Goal: Task Accomplishment & Management: Manage account settings

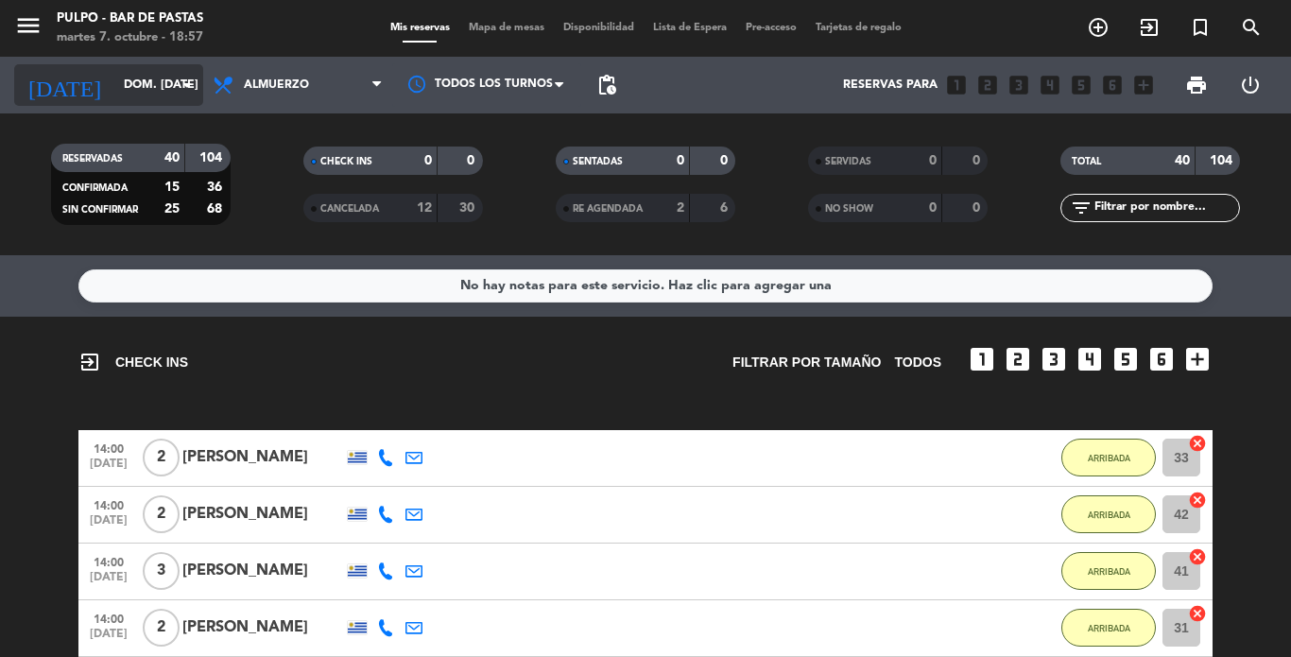
click at [199, 87] on input "dom. [DATE]" at bounding box center [194, 85] width 160 height 32
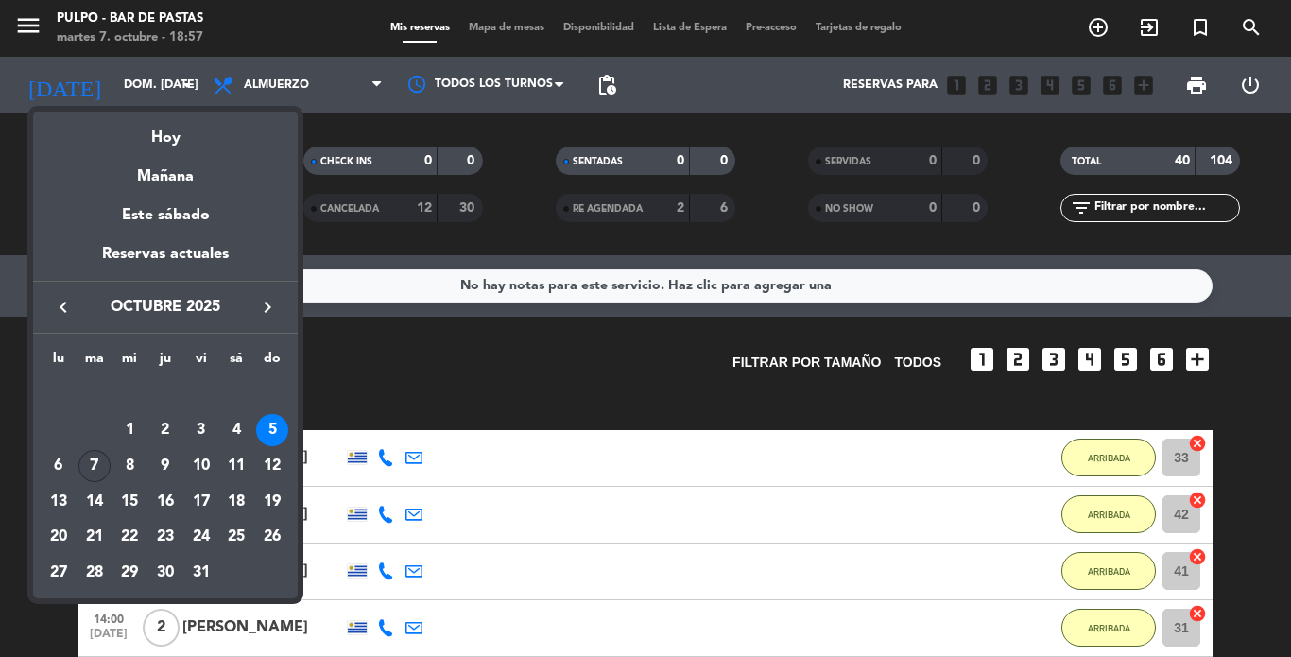
click at [91, 465] on div "7" at bounding box center [94, 466] width 32 height 32
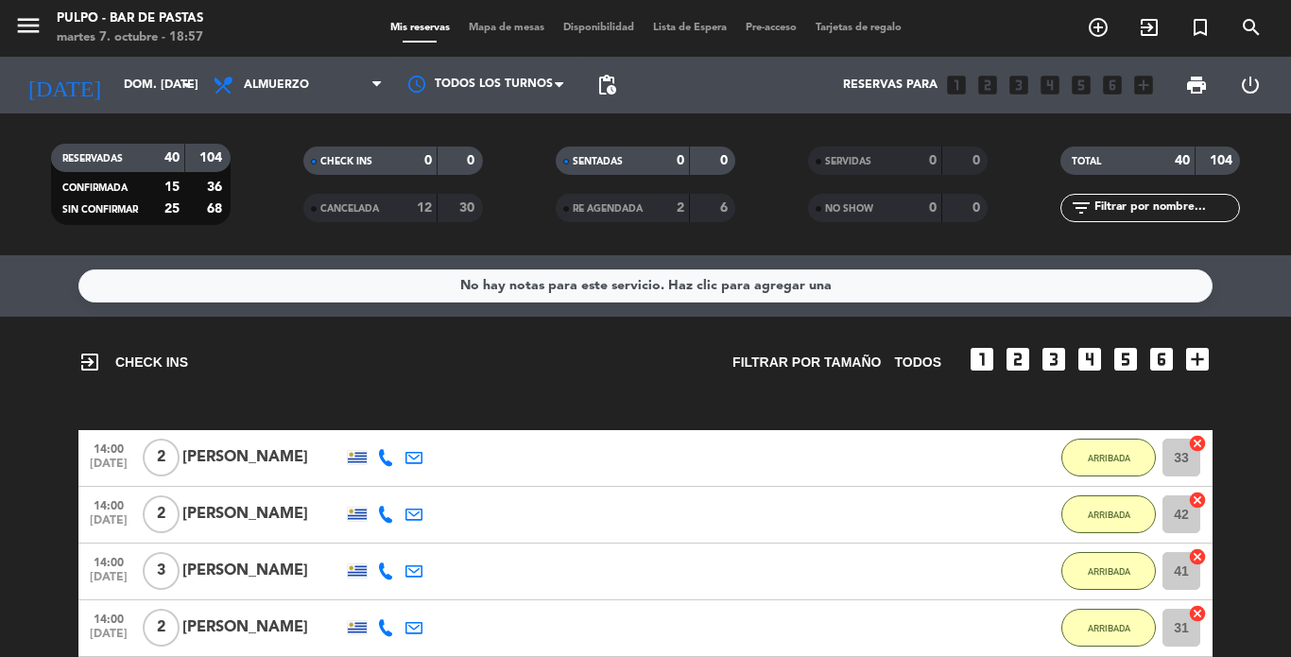
type input "[DATE] oct."
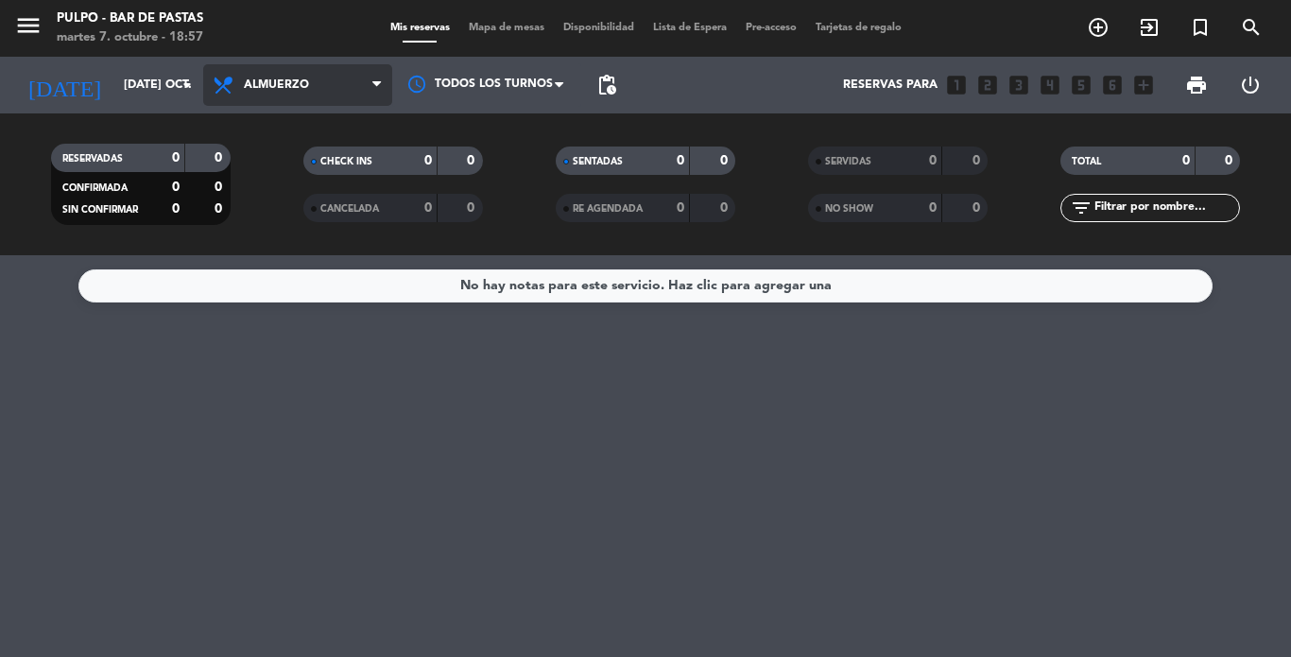
click at [375, 93] on icon at bounding box center [376, 84] width 9 height 15
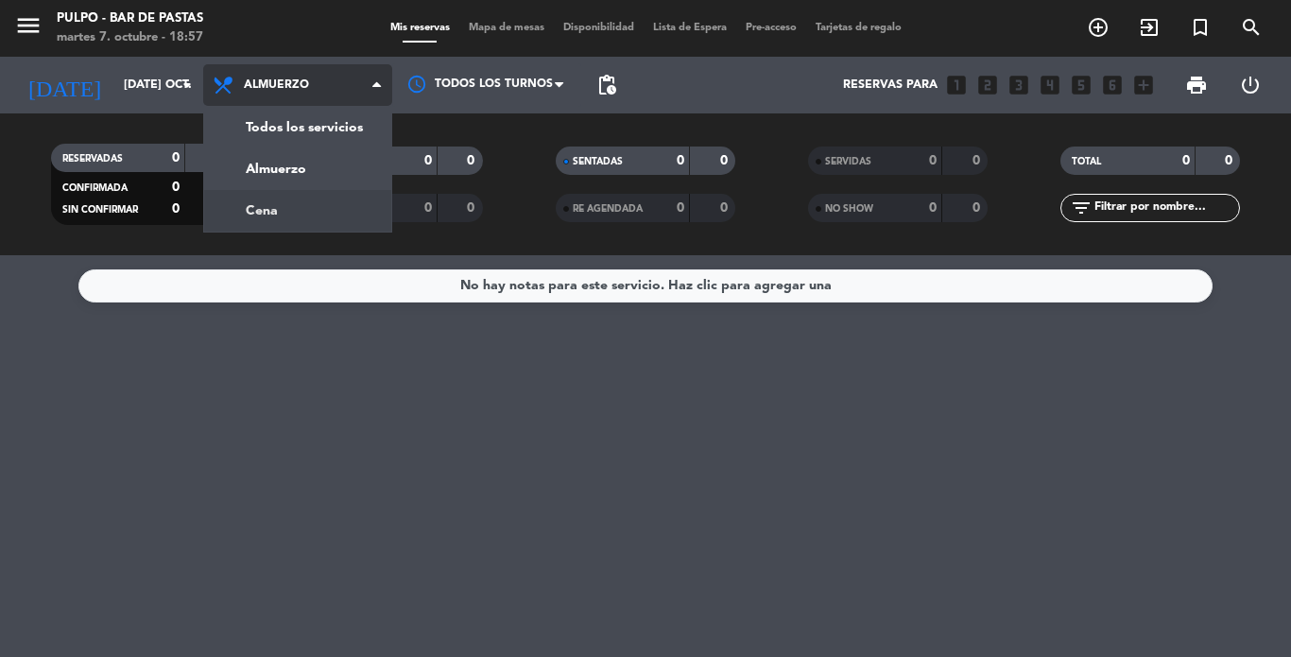
click at [283, 217] on div "menu Pulpo - Bar de Pastas martes 7. octubre - 18:57 Mis reservas Mapa de mesas…" at bounding box center [645, 127] width 1291 height 255
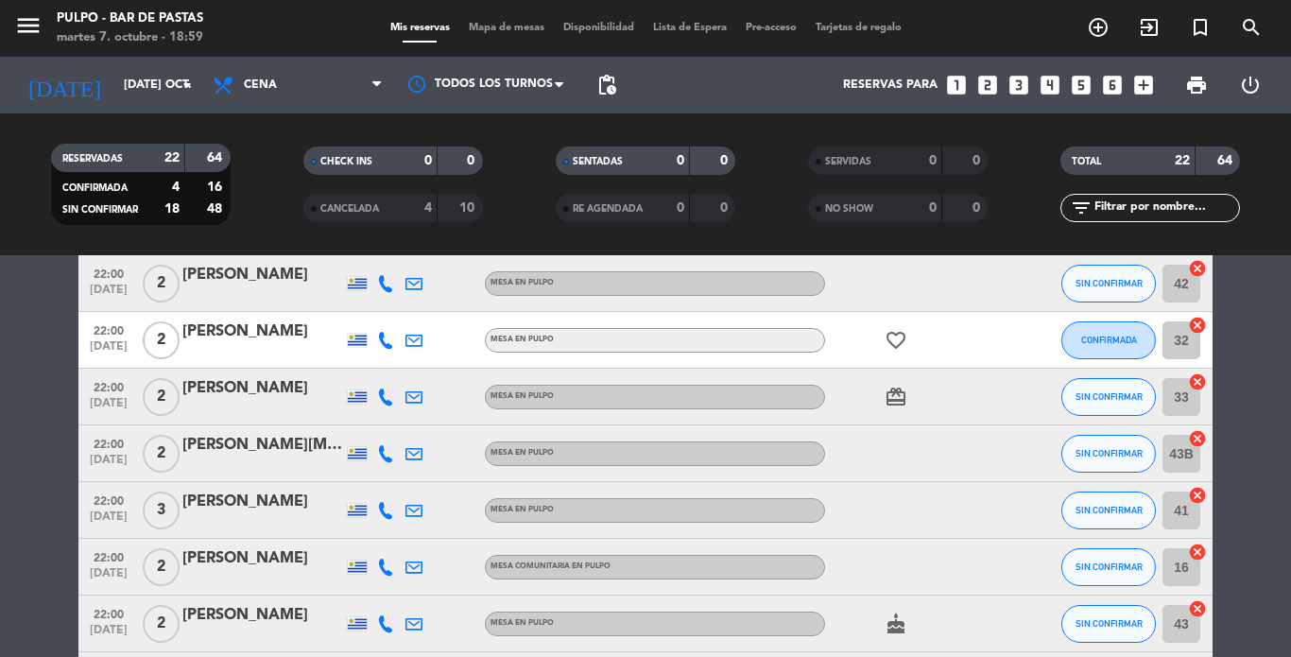
scroll to position [756, 0]
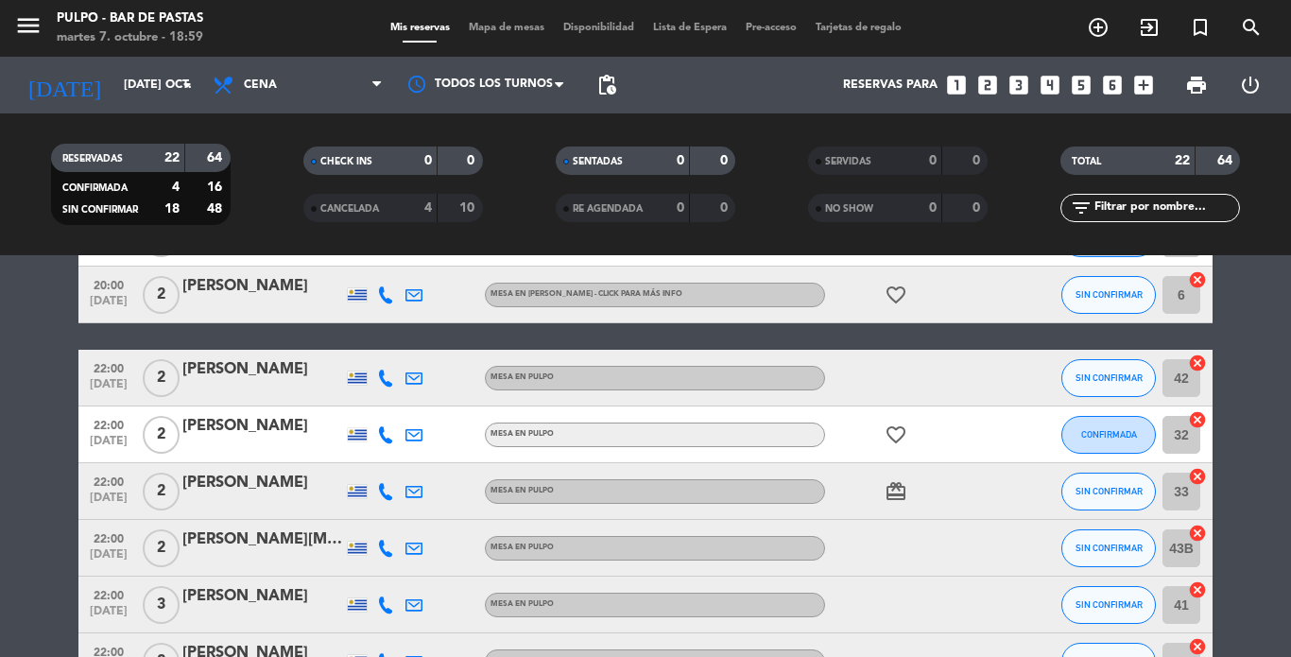
click at [505, 20] on div "Mis reservas Mapa de mesas Disponibilidad Lista de Espera Pre-acceso Tarjetas d…" at bounding box center [646, 28] width 530 height 17
click at [479, 26] on span "Mapa de mesas" at bounding box center [506, 28] width 95 height 10
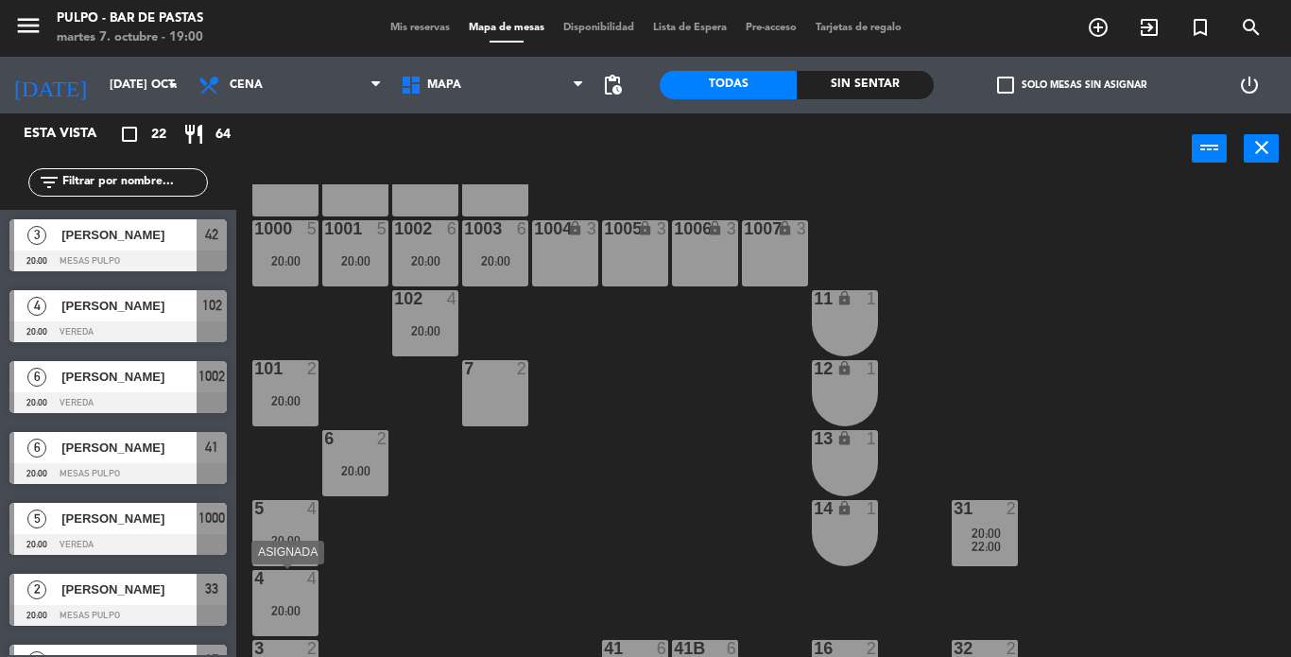
scroll to position [162, 0]
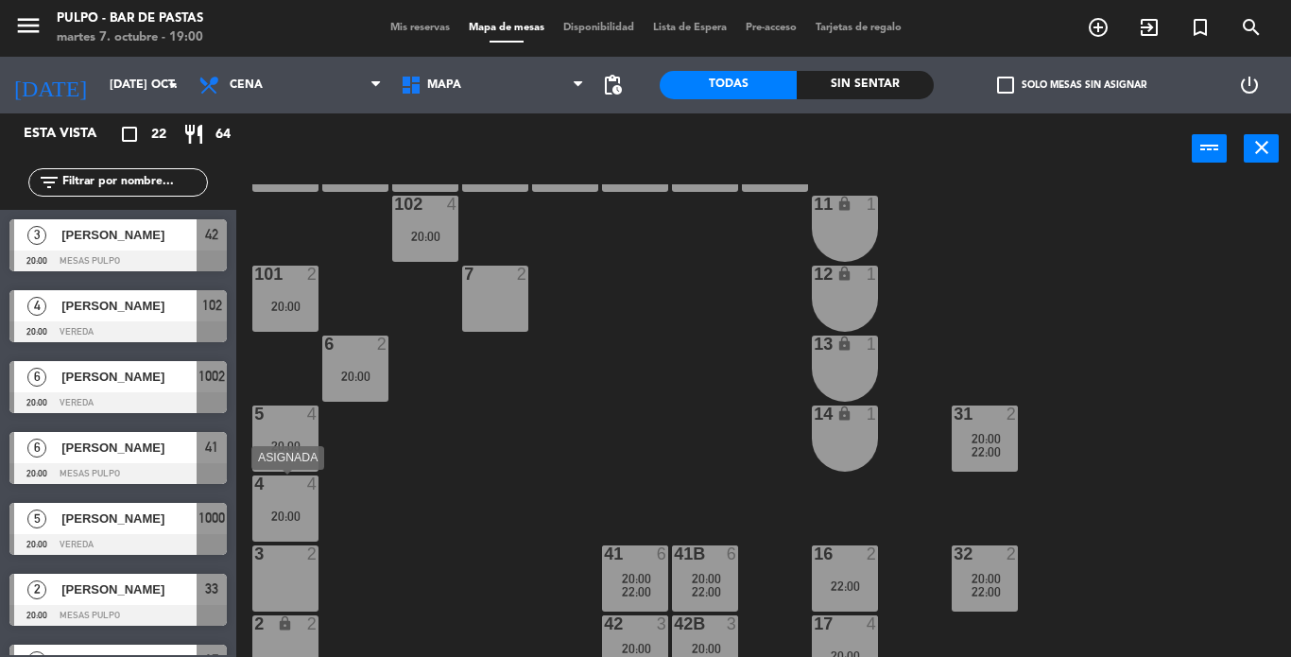
click at [288, 509] on div "20:00" at bounding box center [285, 515] width 66 height 13
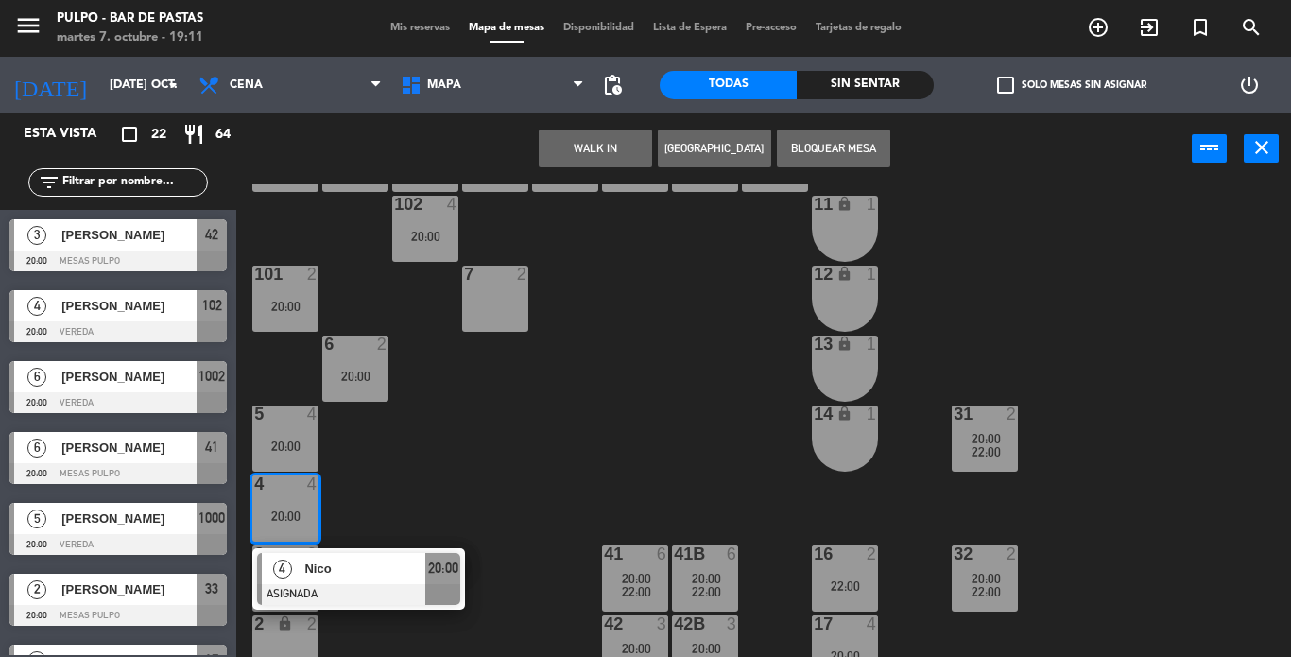
click at [411, 20] on div "Mis reservas Mapa de mesas Disponibilidad Lista de Espera Pre-acceso Tarjetas d…" at bounding box center [646, 28] width 530 height 17
click at [424, 26] on span "Mis reservas" at bounding box center [420, 28] width 78 height 10
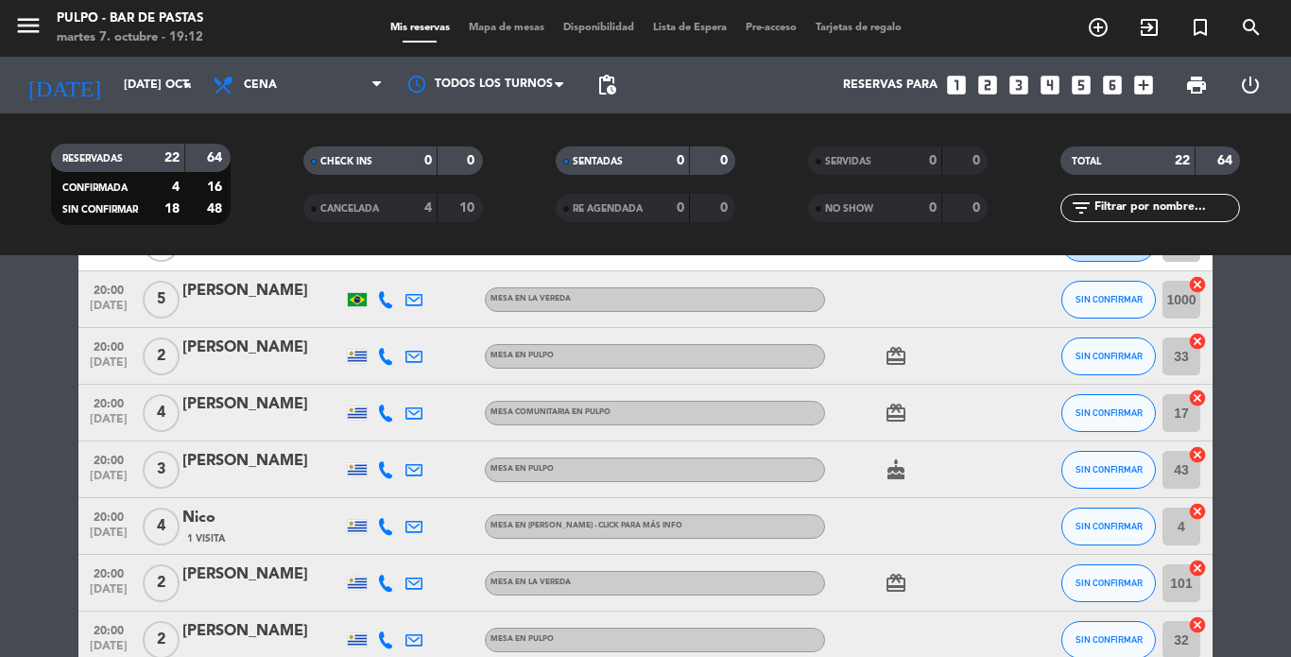
scroll to position [203, 0]
